Goal: Transaction & Acquisition: Purchase product/service

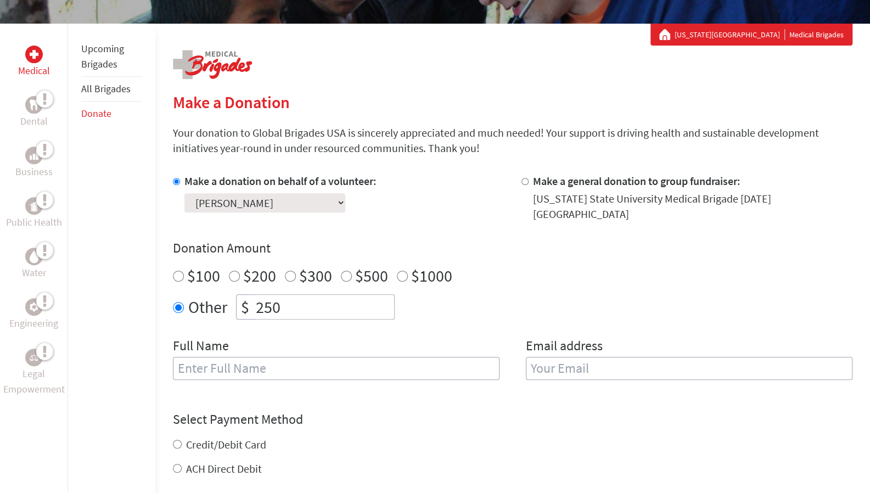
scroll to position [185, 0]
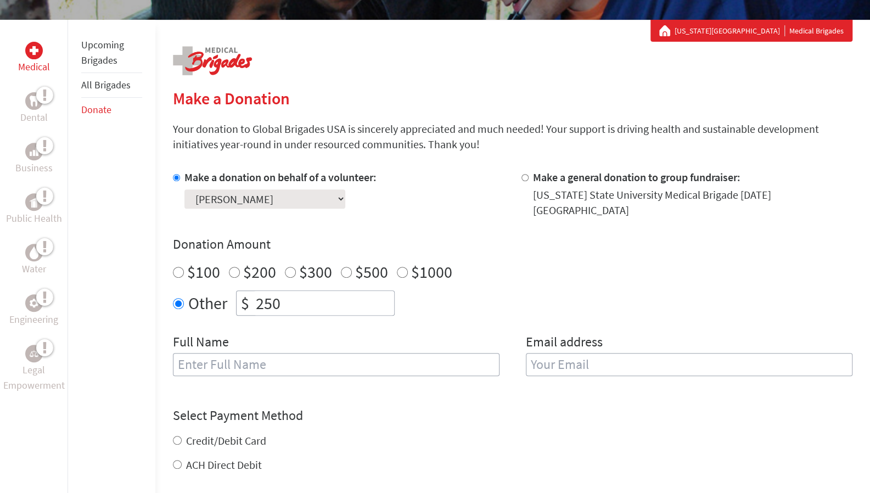
click at [307, 355] on input "text" at bounding box center [336, 364] width 327 height 23
type input "[PERSON_NAME]"
type input "[EMAIL_ADDRESS][DOMAIN_NAME]"
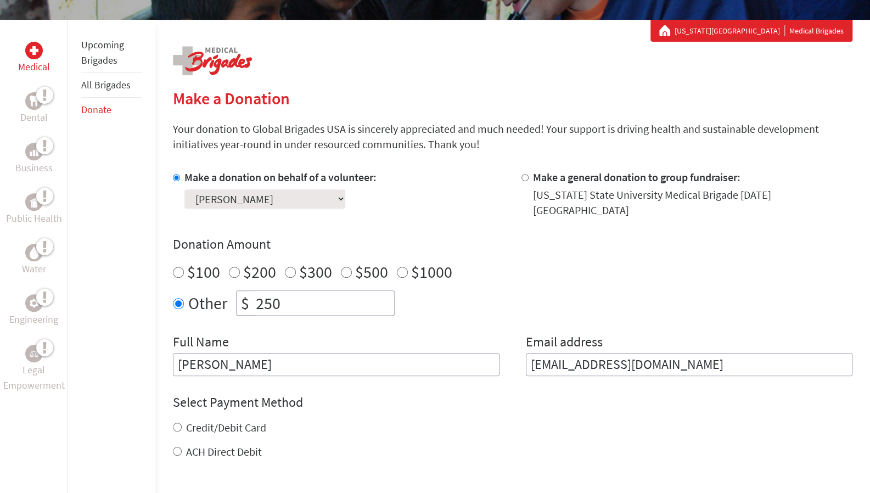
click at [175, 423] on input "Credit/Debit Card" at bounding box center [177, 427] width 9 height 9
radio input "true"
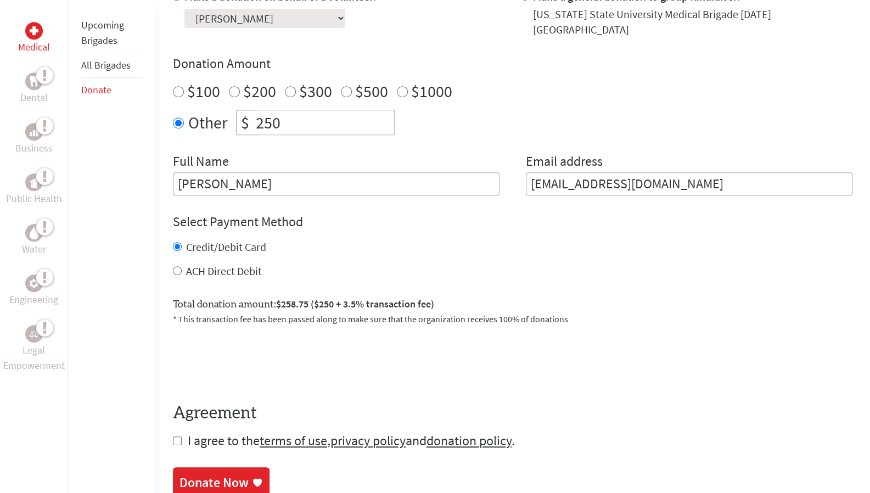
scroll to position [373, 0]
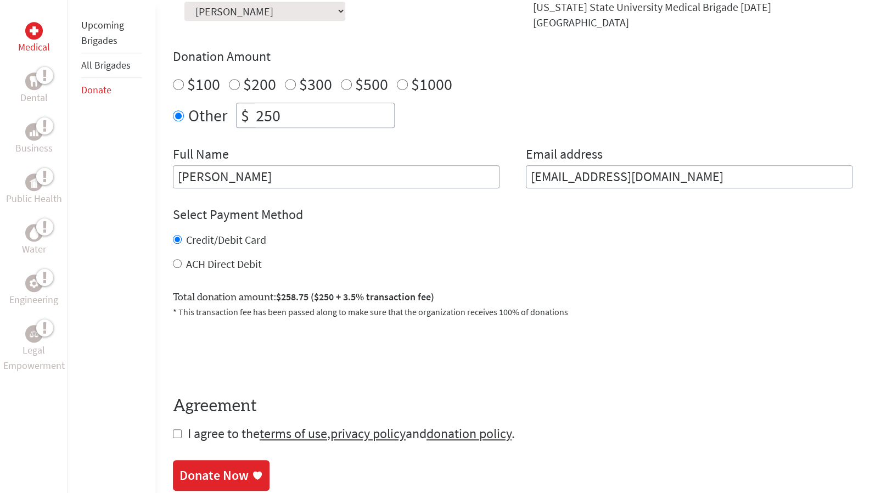
click at [175, 429] on input "checkbox" at bounding box center [177, 433] width 9 height 9
checkbox input "true"
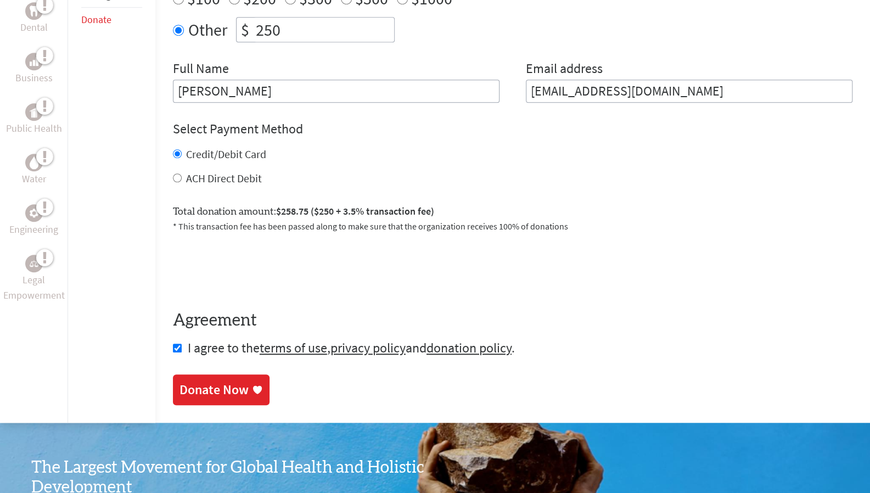
scroll to position [459, 0]
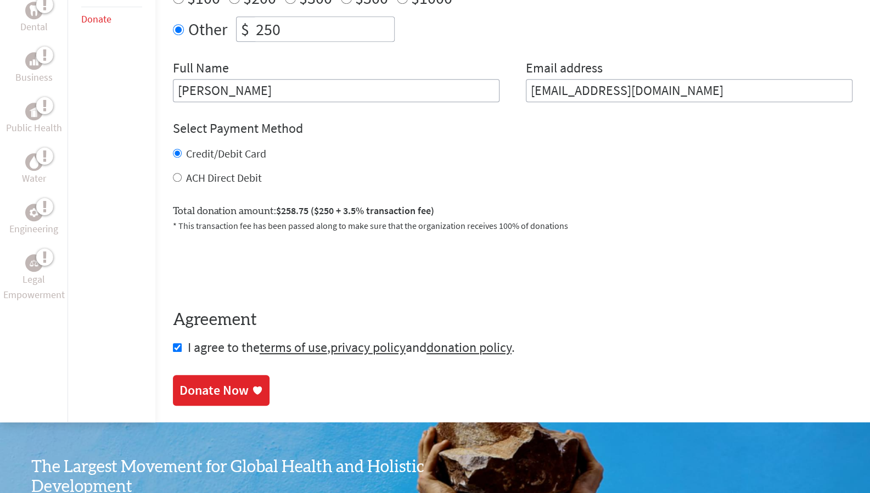
click at [227, 382] on div "Donate Now" at bounding box center [214, 391] width 69 height 18
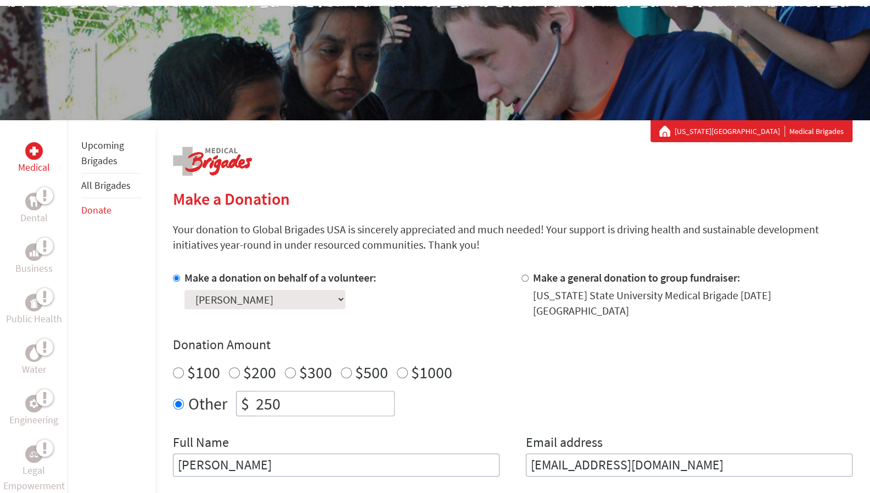
scroll to position [85, 0]
